Goal: Task Accomplishment & Management: Complete application form

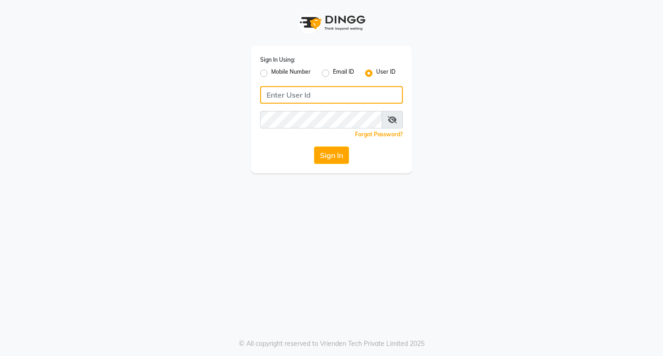
type input "8779152966"
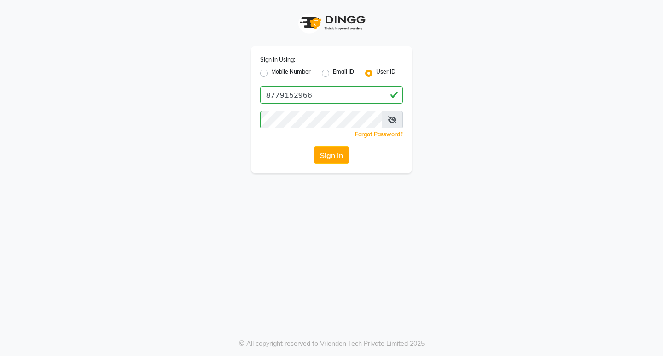
click at [268, 73] on div "Mobile Number" at bounding box center [285, 73] width 51 height 11
click at [268, 74] on div "Mobile Number" at bounding box center [285, 73] width 51 height 11
click at [271, 75] on label "Mobile Number" at bounding box center [291, 73] width 40 height 11
click at [271, 74] on input "Mobile Number" at bounding box center [274, 71] width 6 height 6
radio input "true"
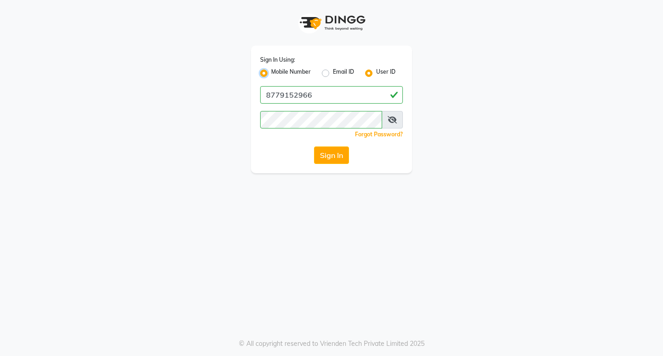
radio input "false"
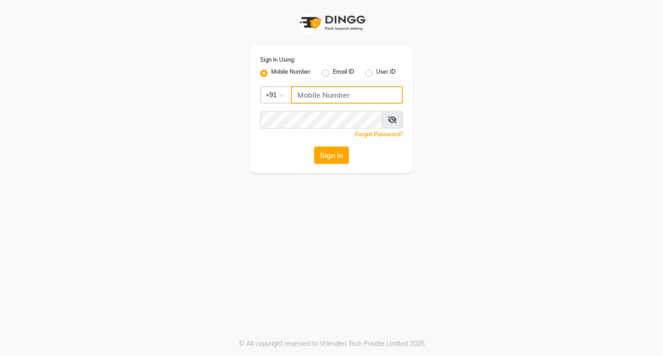
click at [304, 95] on input "Username" at bounding box center [347, 95] width 112 height 18
type input "8779152966"
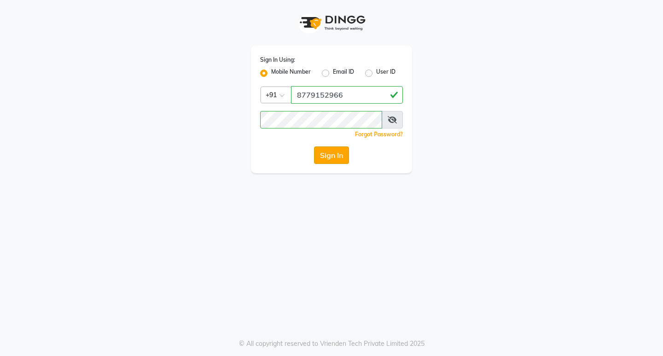
click at [322, 157] on button "Sign In" at bounding box center [331, 156] width 35 height 18
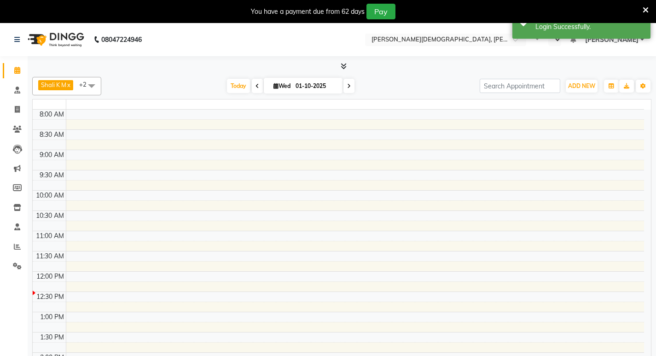
select select "en"
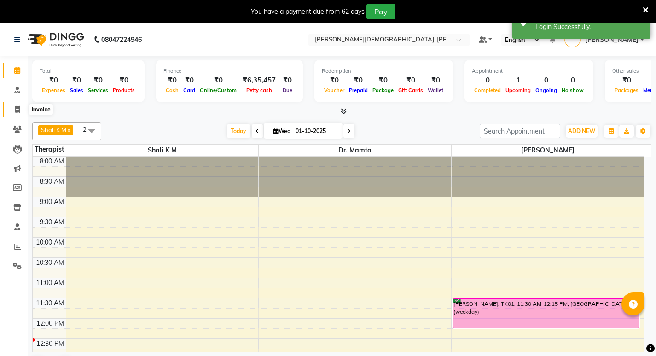
click at [19, 110] on icon at bounding box center [17, 109] width 5 height 7
select select "service"
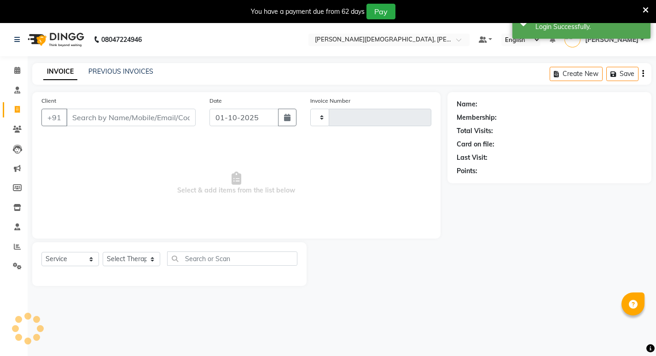
type input "0572"
click at [126, 117] on input "Client" at bounding box center [130, 118] width 129 height 18
select select "6812"
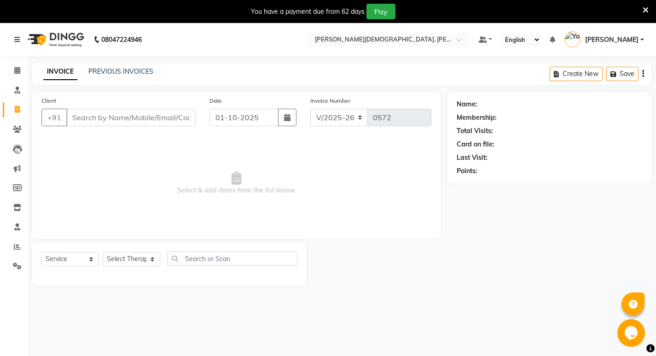
select select "package"
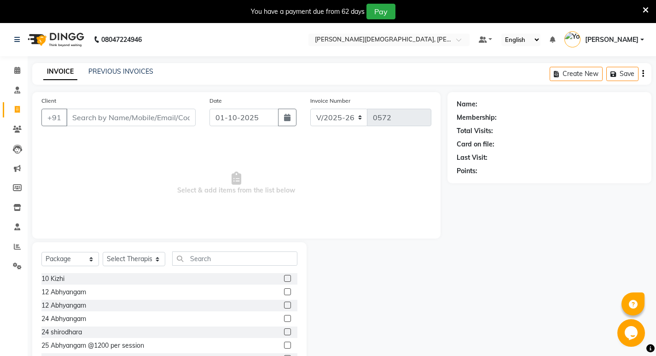
click at [126, 128] on div "Client +91" at bounding box center [119, 115] width 168 height 38
click at [122, 117] on input "Client" at bounding box center [130, 118] width 129 height 18
click at [94, 120] on input "YO" at bounding box center [130, 118] width 129 height 18
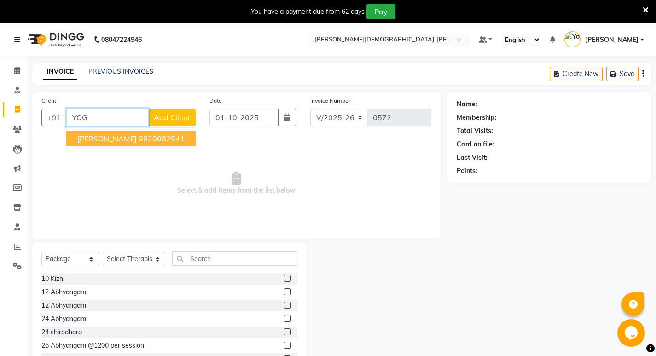
click at [109, 138] on span "[PERSON_NAME]" at bounding box center [106, 138] width 59 height 9
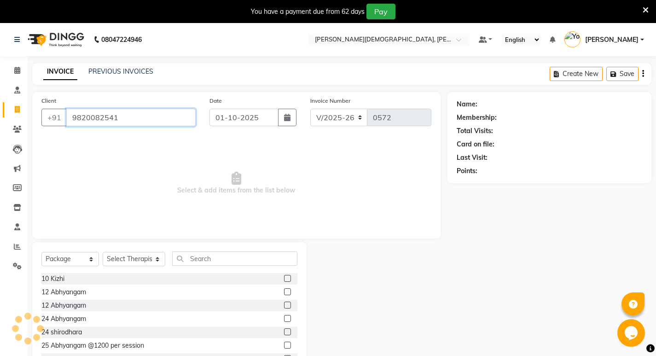
type input "9820082541"
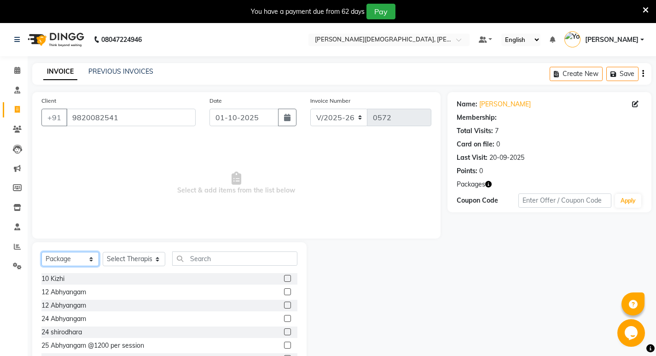
click at [63, 262] on select "Select Service Product Membership Package Voucher Prepaid Gift Card" at bounding box center [70, 259] width 58 height 14
select select "service"
click at [41, 252] on select "Select Service Product Membership Package Voucher Prepaid Gift Card" at bounding box center [70, 259] width 58 height 14
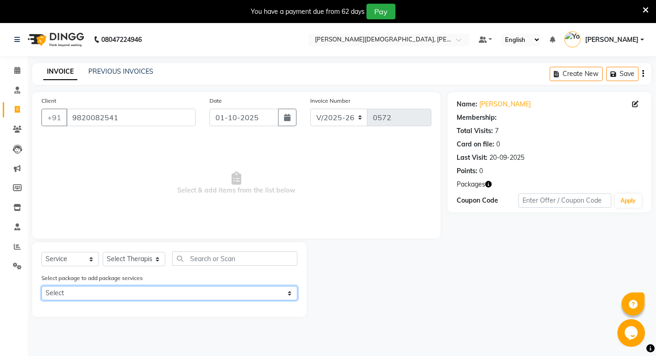
click at [116, 292] on select "Select Abhyangam 24" at bounding box center [169, 293] width 256 height 14
select select "1: Object"
click at [41, 286] on select "Select Abhyangam 24" at bounding box center [169, 293] width 256 height 14
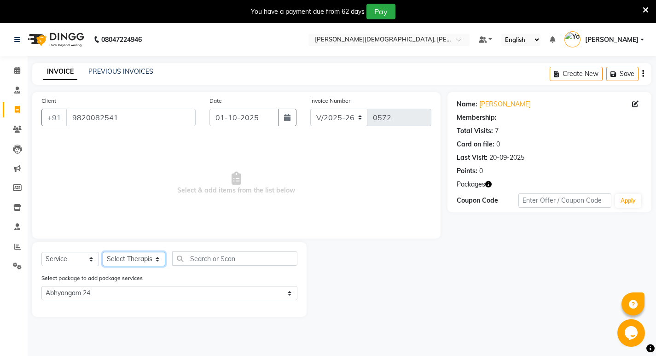
click at [136, 260] on select "Select Therapist amrutha [PERSON_NAME] [PERSON_NAME] [PERSON_NAME] [PERSON_NAME…" at bounding box center [134, 259] width 63 height 14
select select "66585"
click at [103, 252] on select "Select Therapist amrutha [PERSON_NAME] [PERSON_NAME] [PERSON_NAME] [PERSON_NAME…" at bounding box center [134, 259] width 63 height 14
click at [287, 307] on label at bounding box center [287, 309] width 7 height 7
click at [287, 307] on input "checkbox" at bounding box center [287, 310] width 6 height 6
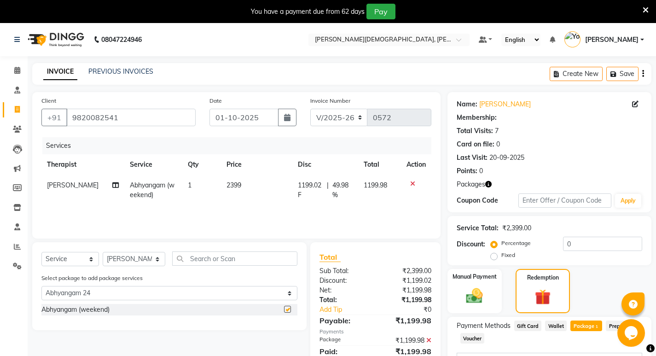
checkbox input "false"
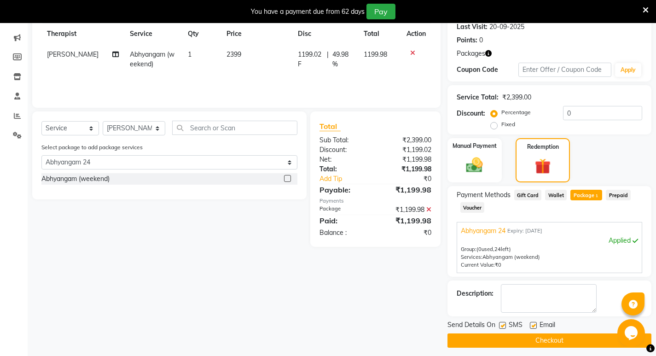
scroll to position [136, 0]
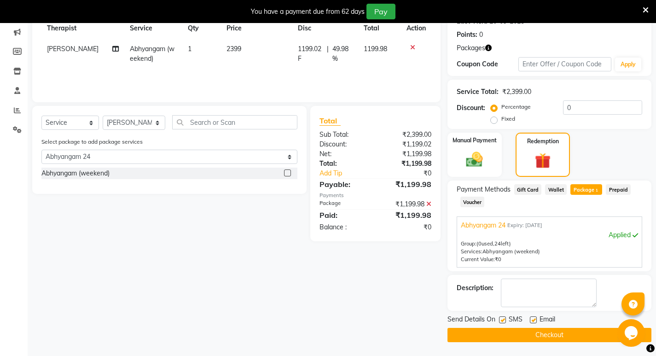
click at [504, 321] on label at bounding box center [502, 320] width 7 height 7
click at [504, 321] on input "checkbox" at bounding box center [502, 320] width 6 height 6
checkbox input "false"
click at [534, 321] on label at bounding box center [533, 320] width 7 height 7
click at [534, 321] on input "checkbox" at bounding box center [533, 320] width 6 height 6
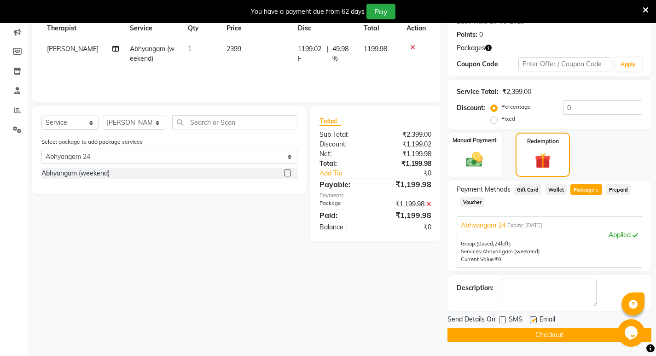
checkbox input "false"
click at [545, 335] on button "Checkout" at bounding box center [550, 335] width 204 height 14
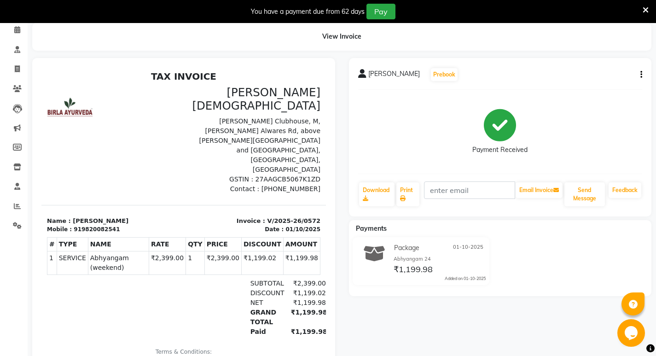
scroll to position [32, 0]
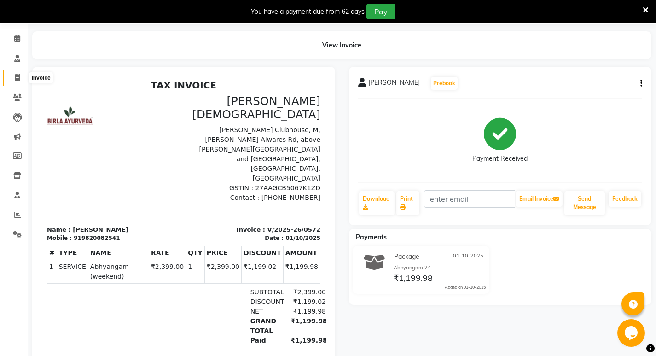
click at [16, 79] on icon at bounding box center [17, 77] width 5 height 7
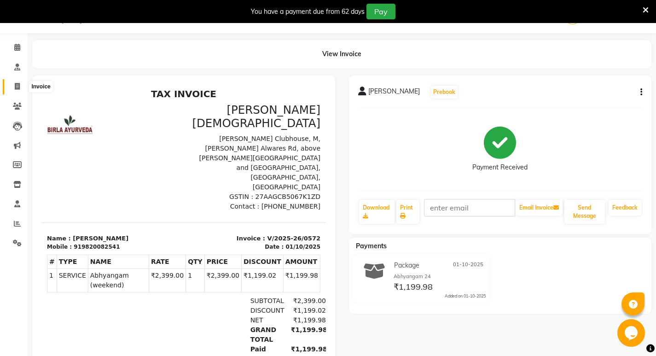
select select "service"
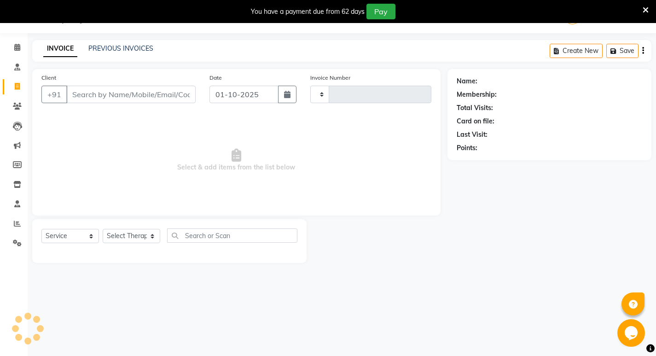
type input "0573"
select select "6812"
click at [112, 47] on link "PREVIOUS INVOICES" at bounding box center [120, 48] width 65 height 8
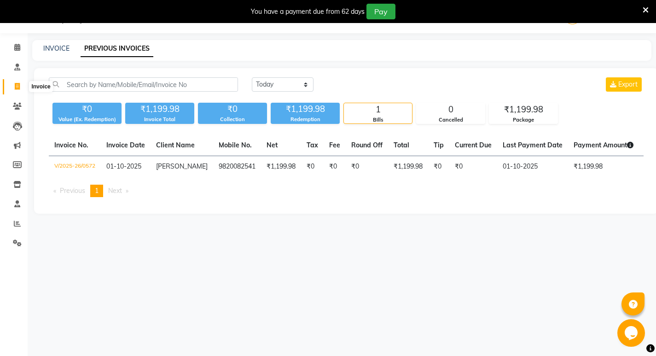
click at [20, 87] on icon at bounding box center [17, 86] width 5 height 7
select select "service"
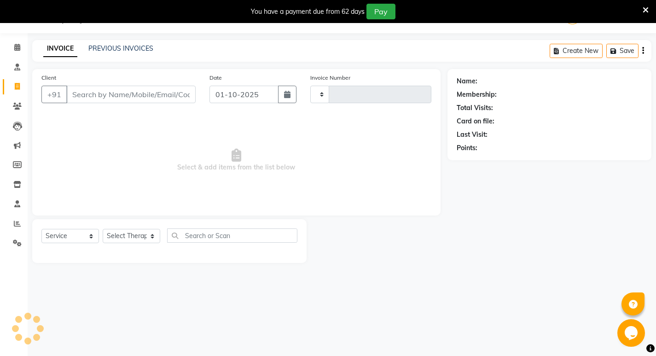
type input "0573"
select select "6812"
select select "package"
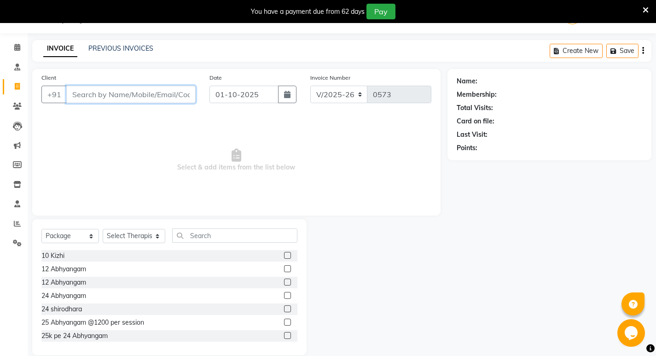
click at [89, 90] on input "Client" at bounding box center [130, 95] width 129 height 18
click at [13, 87] on span at bounding box center [17, 87] width 16 height 11
select select "service"
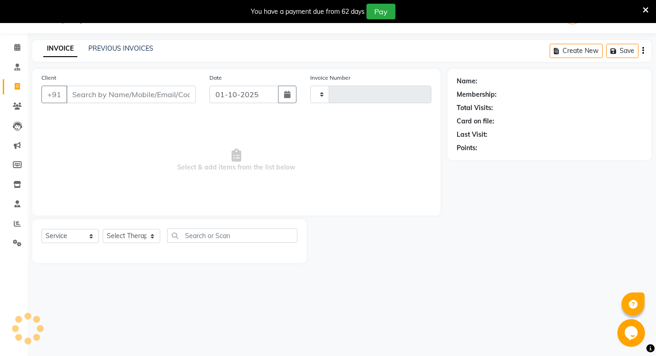
type input "0573"
select select "6812"
select select "package"
